Goal: Information Seeking & Learning: Stay updated

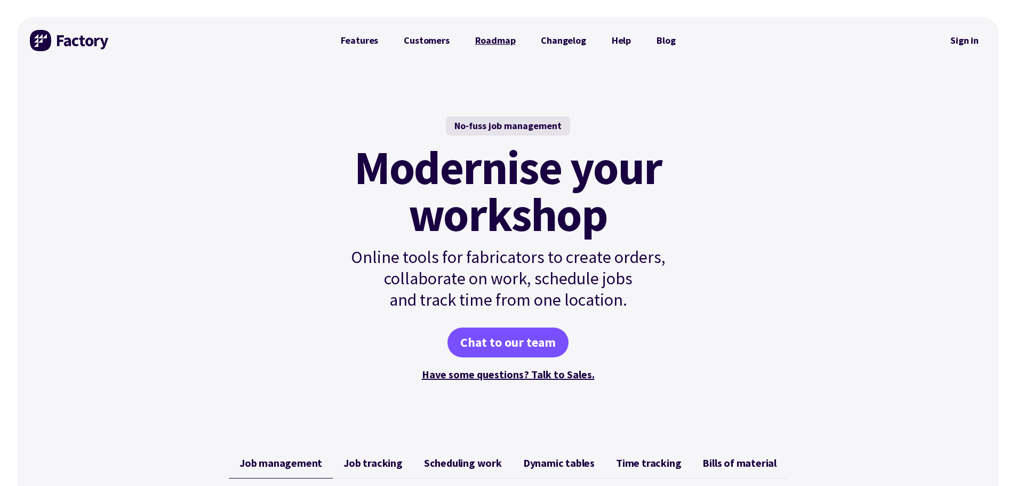
click at [507, 42] on link "Roadmap" at bounding box center [495, 40] width 66 height 21
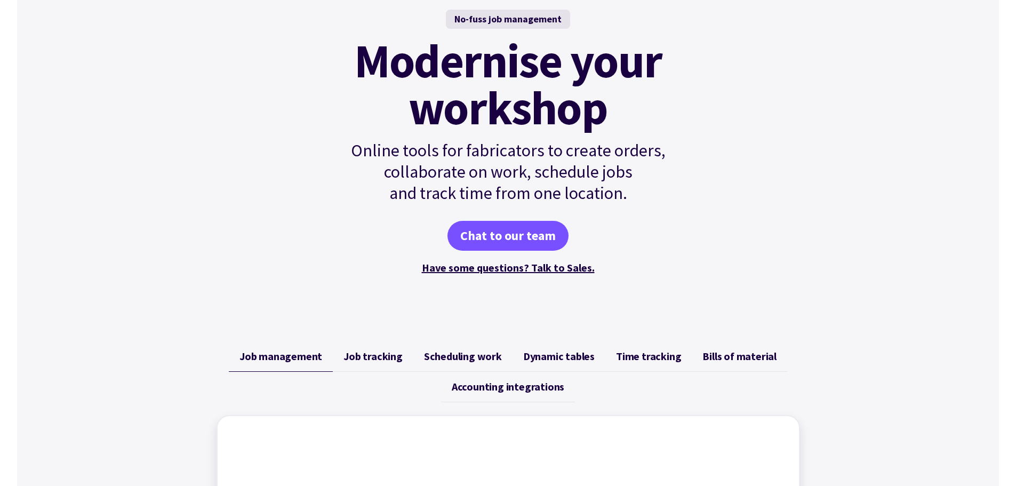
scroll to position [37, 0]
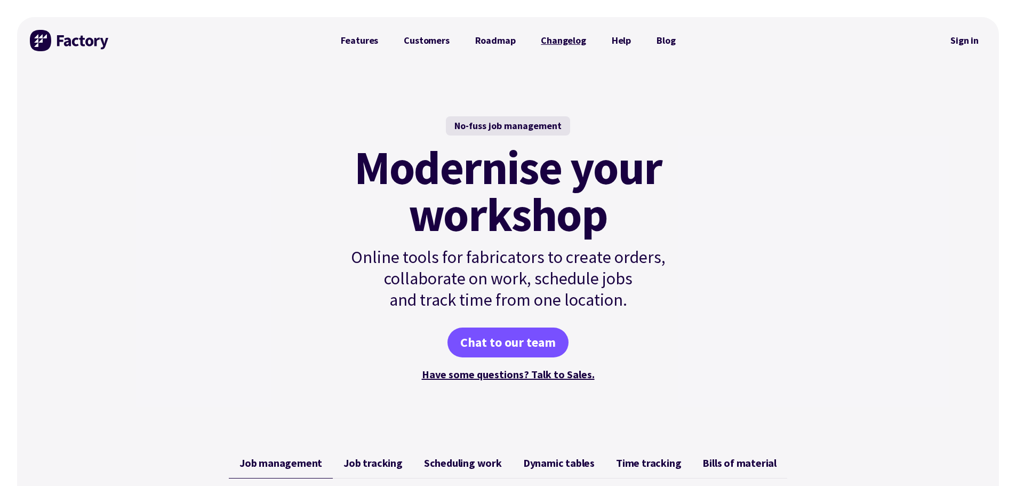
click at [564, 37] on link "Changelog" at bounding box center [563, 40] width 70 height 21
click at [504, 41] on link "Roadmap" at bounding box center [495, 40] width 66 height 21
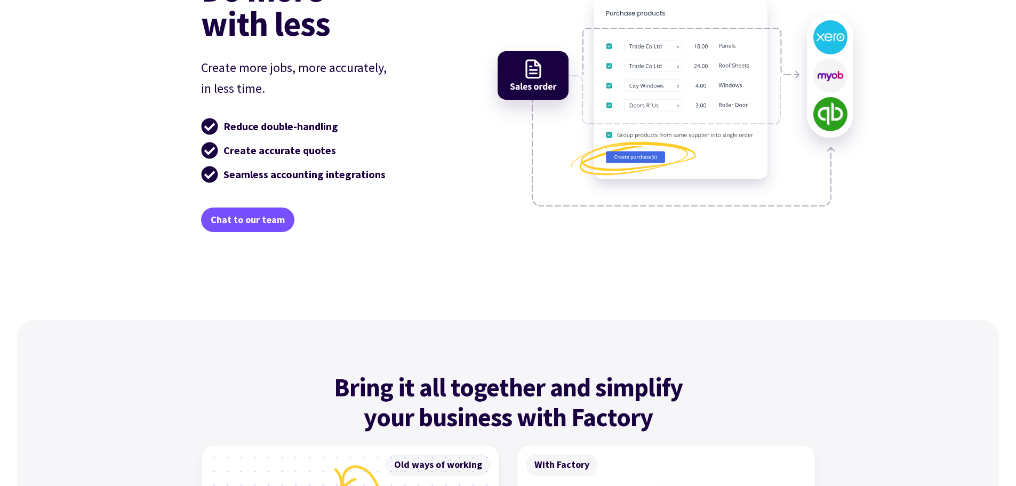
scroll to position [4166, 0]
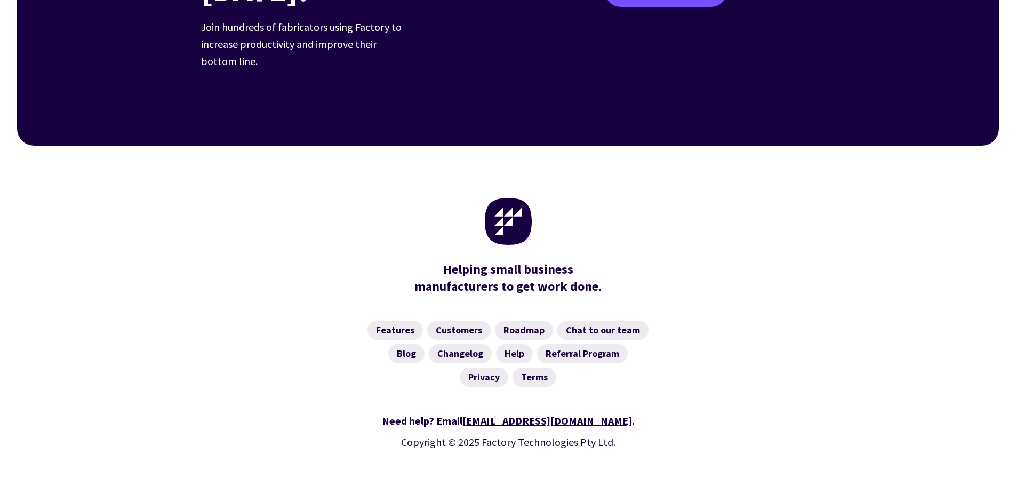
drag, startPoint x: 60, startPoint y: 163, endPoint x: 150, endPoint y: 472, distance: 322.6
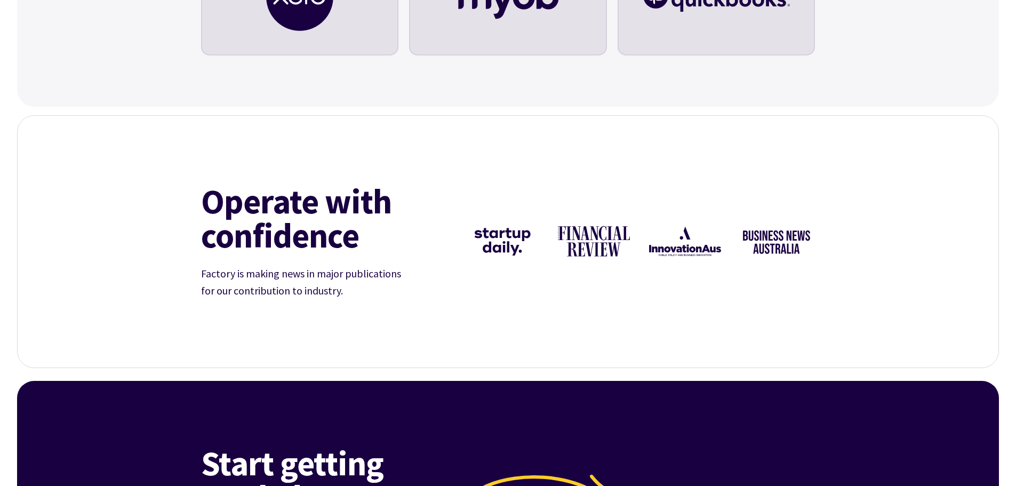
scroll to position [0, 0]
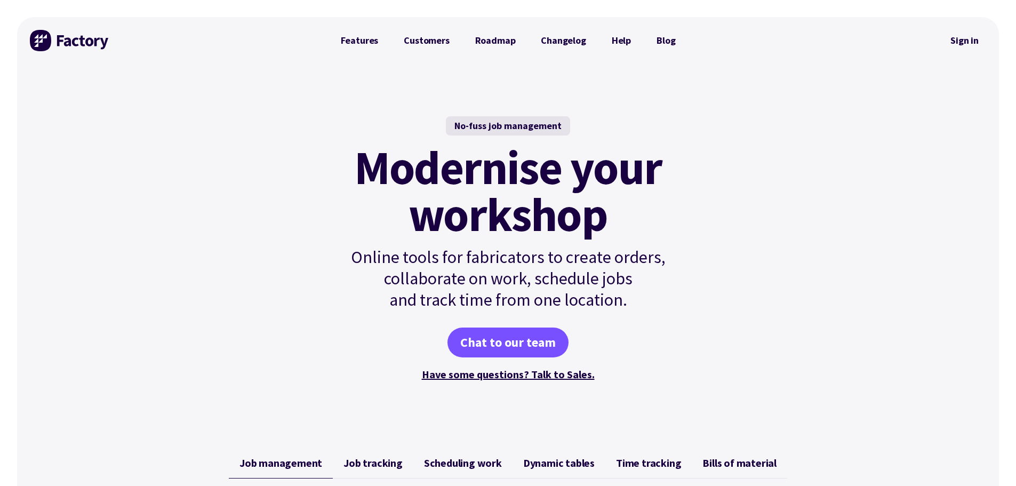
drag, startPoint x: 698, startPoint y: 394, endPoint x: 705, endPoint y: 10, distance: 384.5
